Goal: Task Accomplishment & Management: Manage account settings

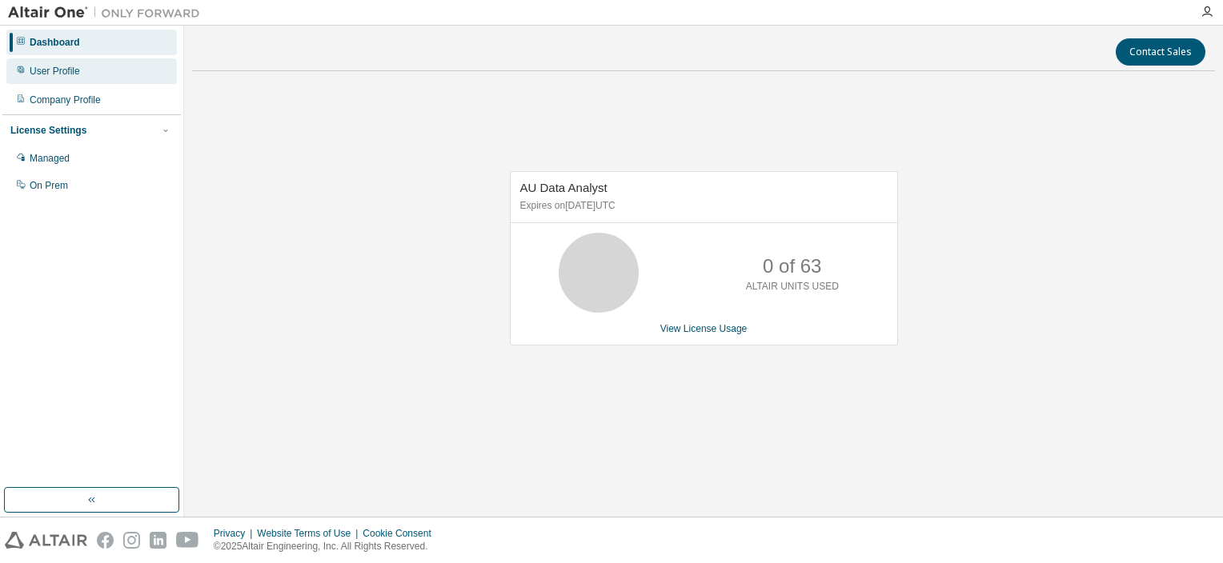
click at [67, 76] on div "User Profile" at bounding box center [55, 71] width 50 height 13
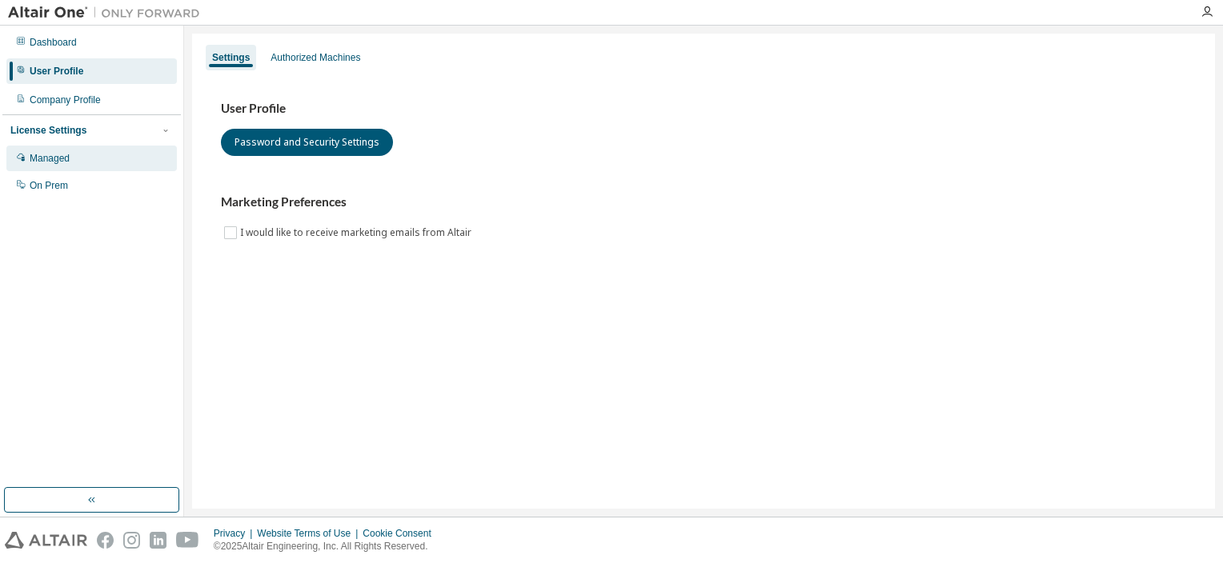
click at [79, 152] on div "Managed" at bounding box center [91, 159] width 170 height 26
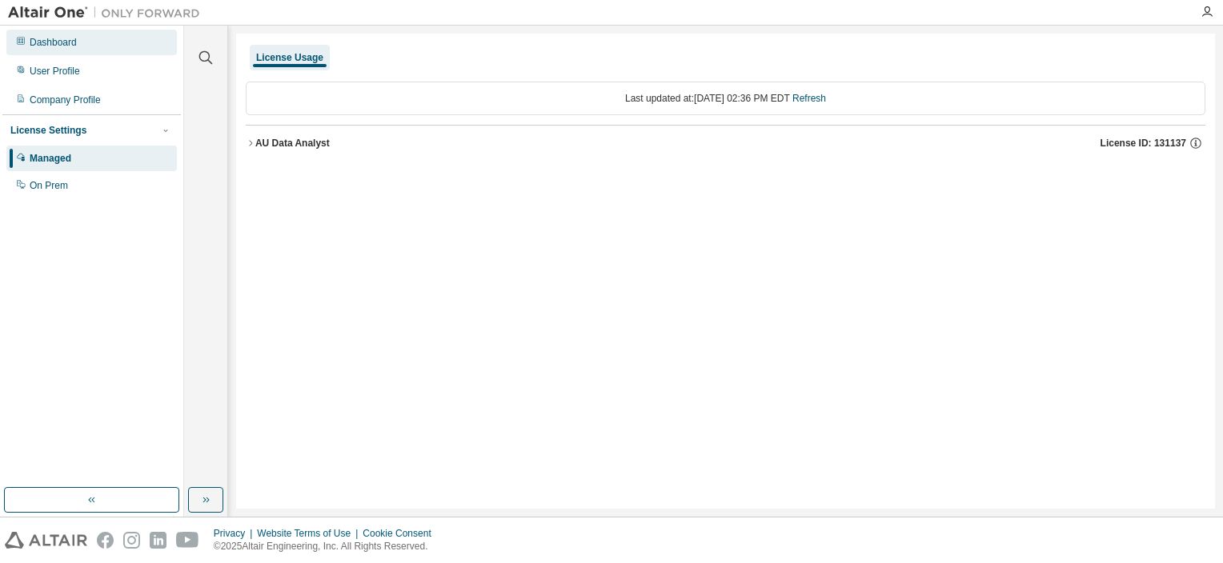
click at [57, 45] on div "Dashboard" at bounding box center [53, 42] width 47 height 13
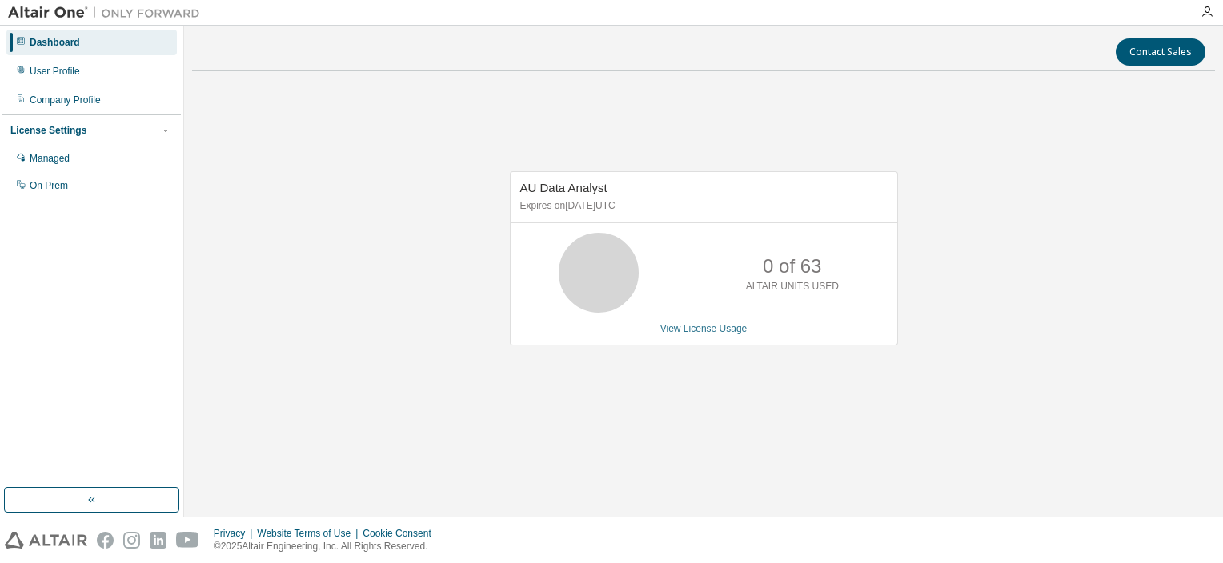
click at [720, 334] on link "View License Usage" at bounding box center [703, 328] width 87 height 11
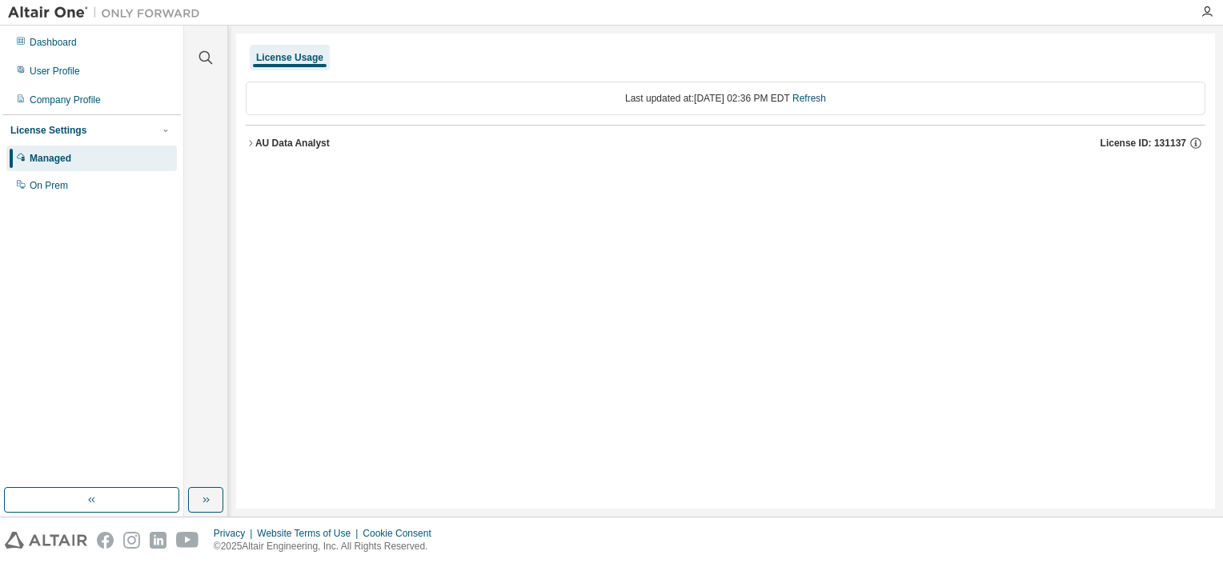
click at [250, 146] on icon "button" at bounding box center [251, 143] width 10 height 10
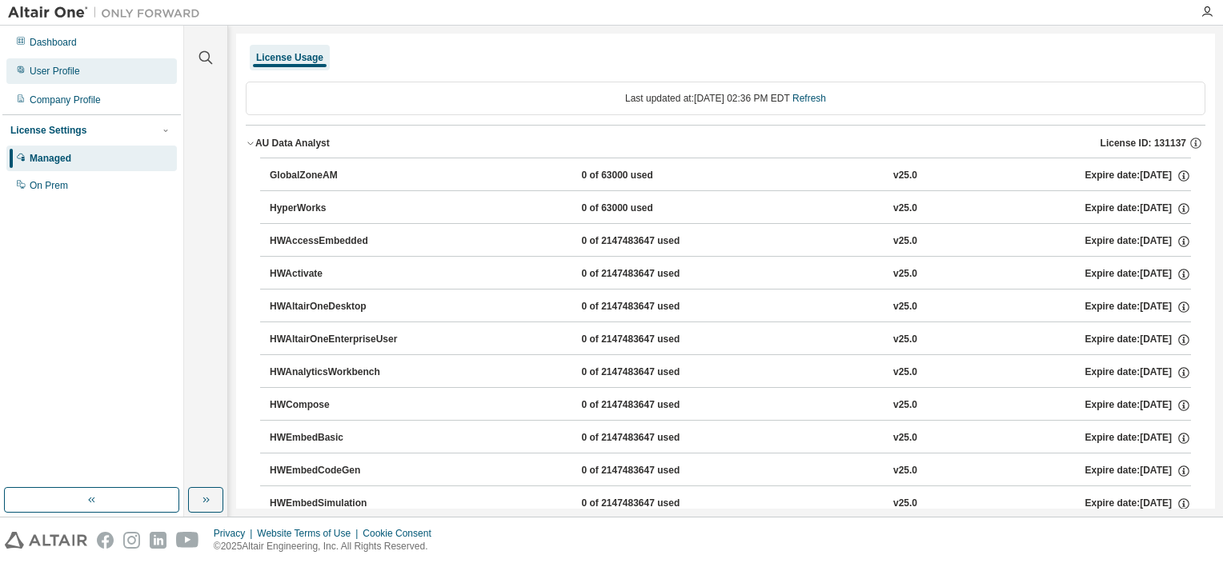
click at [79, 74] on div "User Profile" at bounding box center [55, 71] width 50 height 13
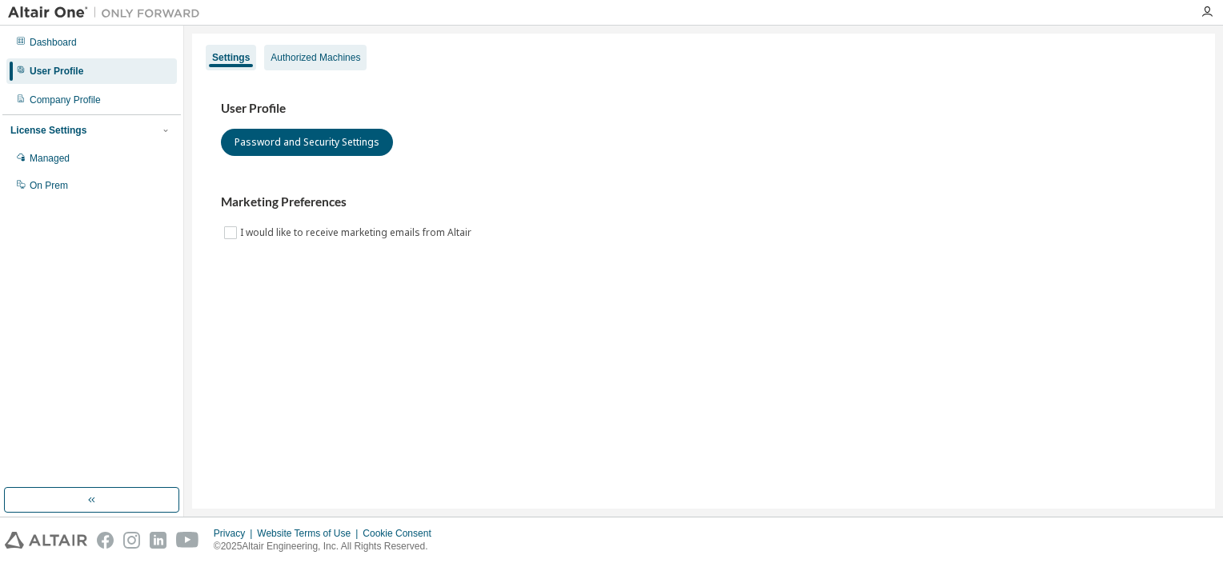
click at [349, 58] on div "Authorized Machines" at bounding box center [316, 57] width 90 height 13
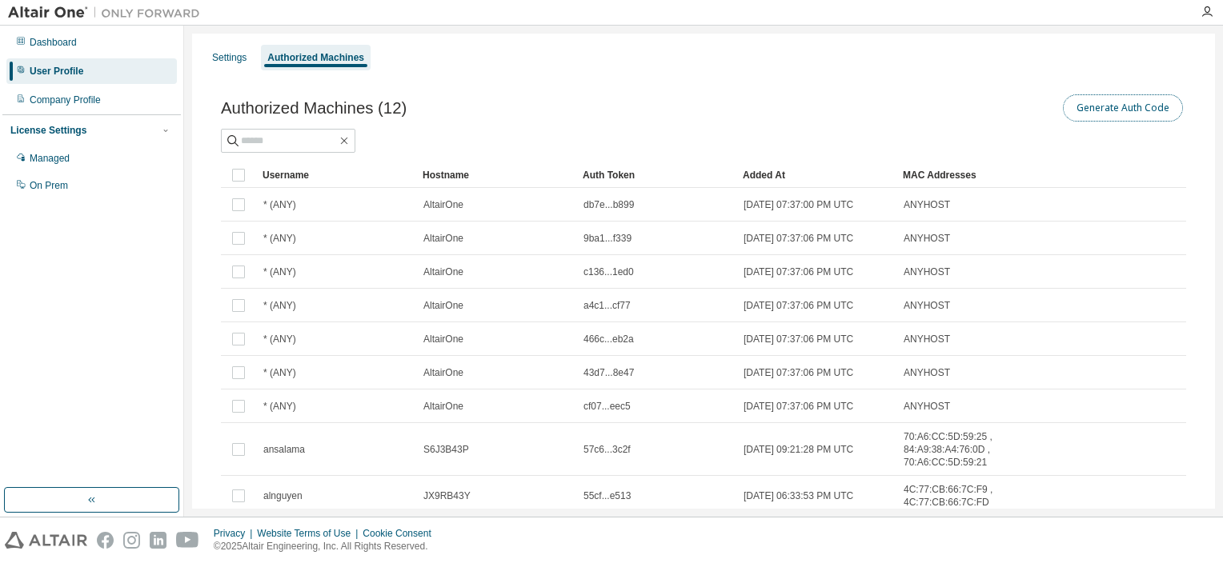
click at [1125, 110] on button "Generate Auth Code" at bounding box center [1123, 107] width 120 height 27
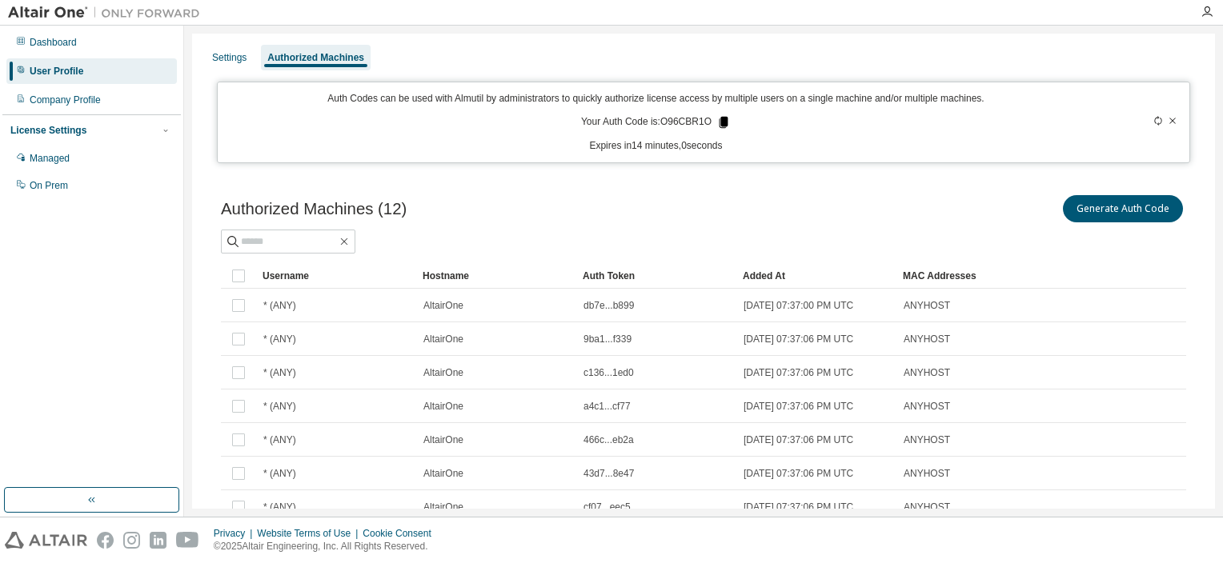
click at [720, 118] on icon at bounding box center [724, 122] width 9 height 11
click at [1127, 213] on button "Generate Auth Code" at bounding box center [1123, 208] width 120 height 27
click at [1136, 210] on button "Generate Auth Code" at bounding box center [1123, 208] width 120 height 27
click at [339, 57] on div "Authorized Machines" at bounding box center [315, 57] width 97 height 13
click at [231, 55] on div "Settings" at bounding box center [229, 57] width 34 height 13
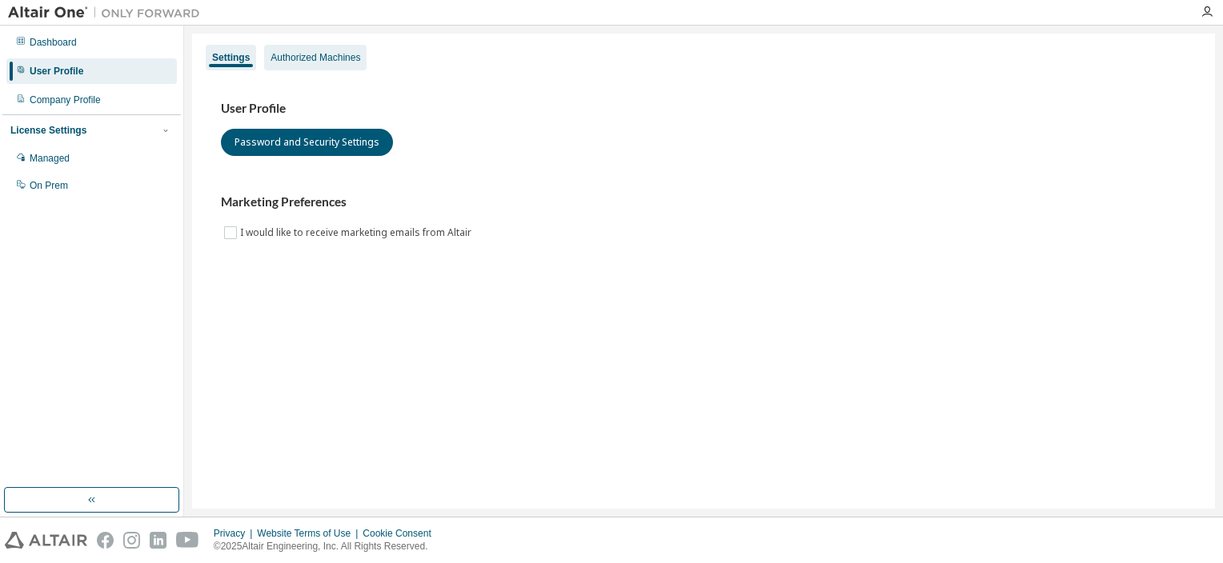
click at [315, 55] on div "Authorized Machines" at bounding box center [316, 57] width 90 height 13
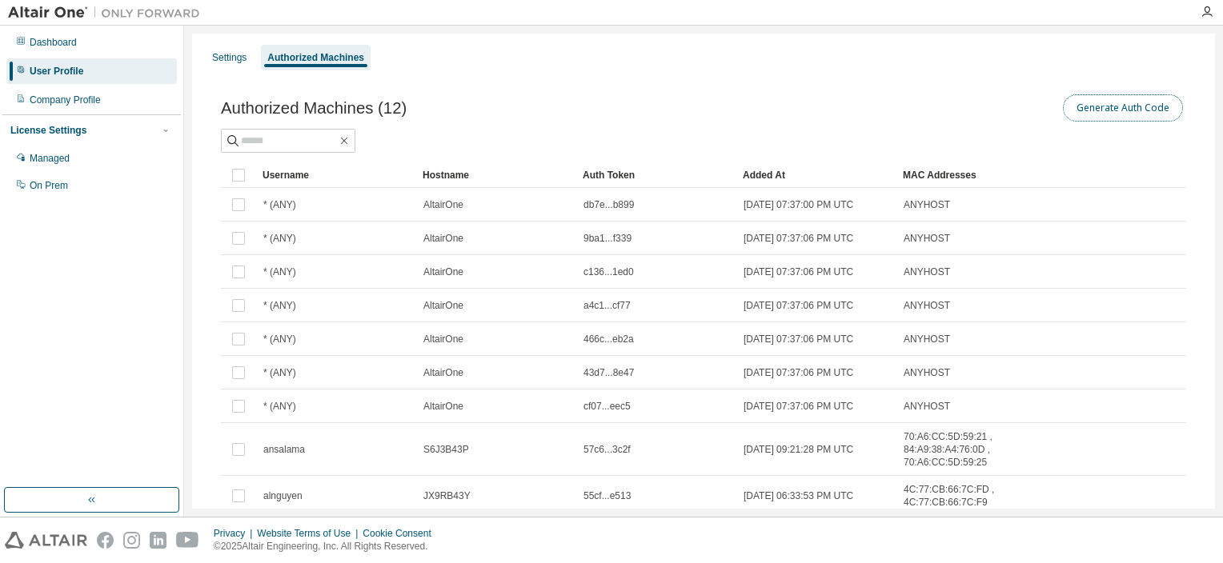
click at [1121, 99] on button "Generate Auth Code" at bounding box center [1123, 107] width 120 height 27
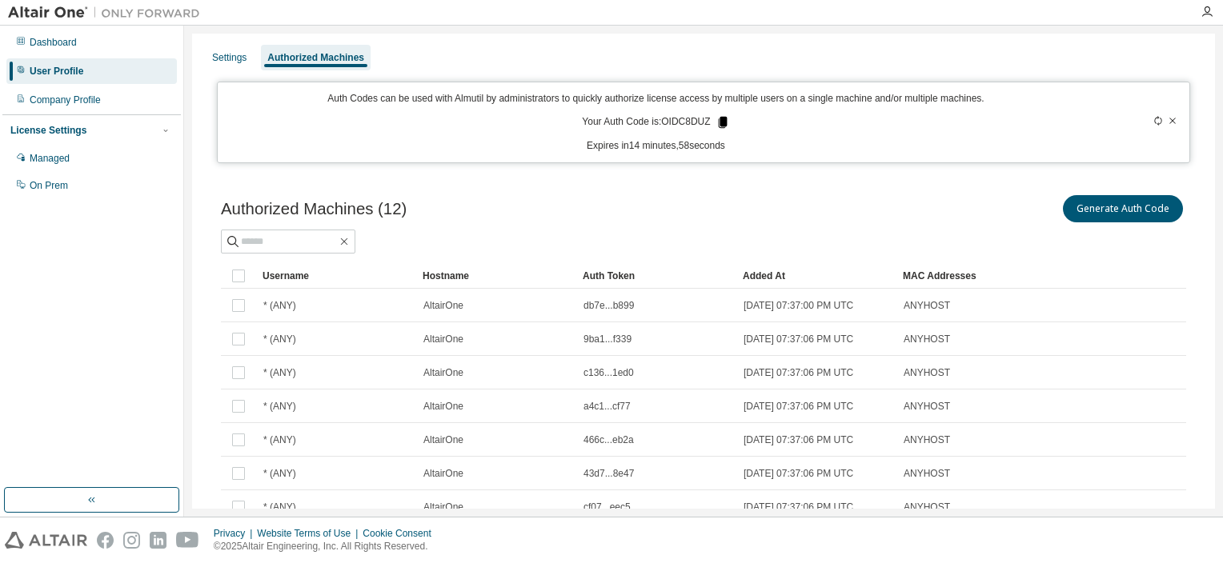
click at [723, 119] on icon at bounding box center [722, 122] width 9 height 11
